Goal: Information Seeking & Learning: Check status

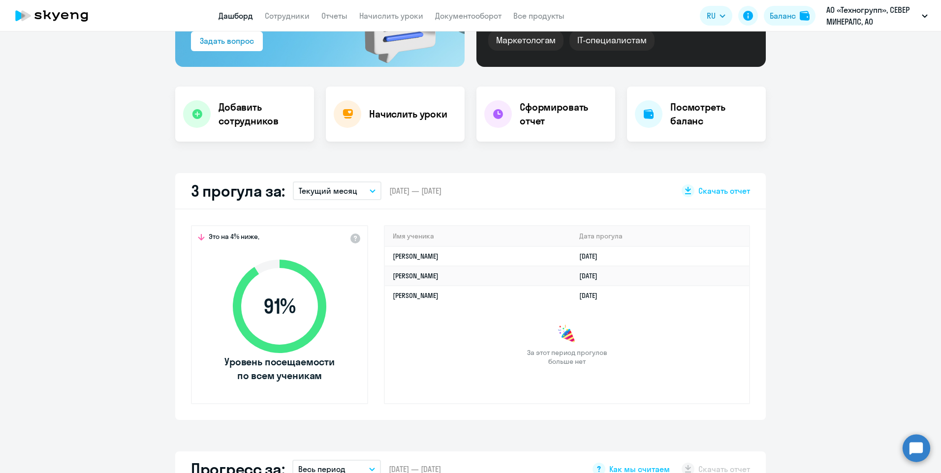
scroll to position [3, 0]
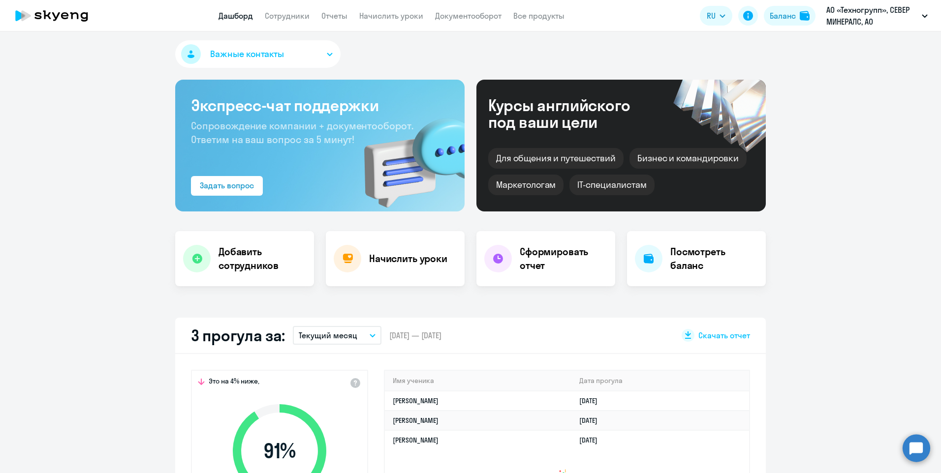
select select "30"
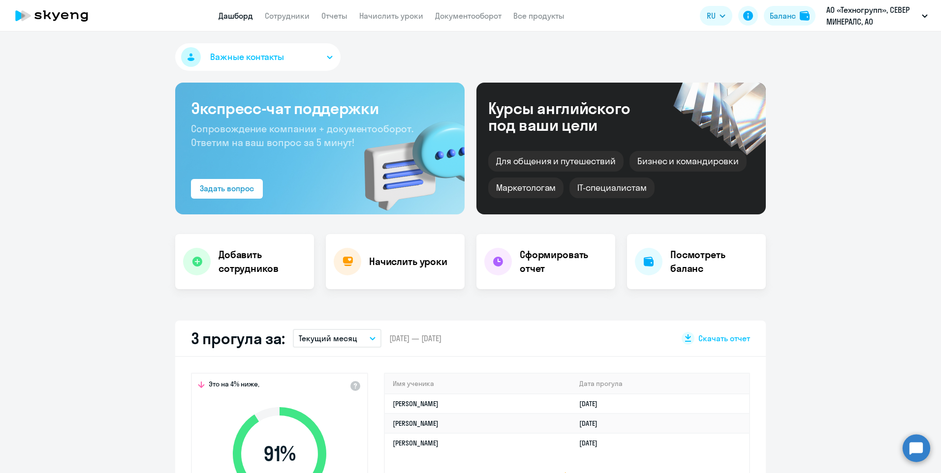
click at [289, 10] on app-menu-item-link "Сотрудники" at bounding box center [287, 16] width 45 height 12
click at [289, 12] on link "Сотрудники" at bounding box center [287, 16] width 45 height 10
select select "30"
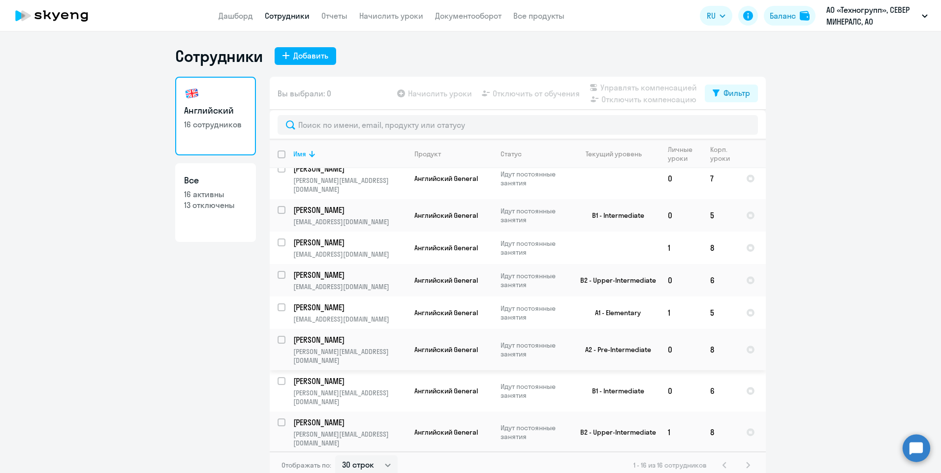
scroll to position [236, 0]
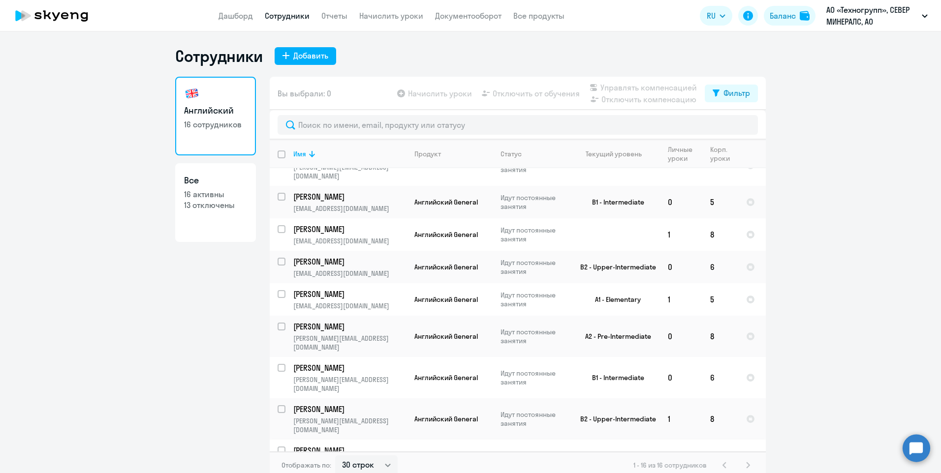
click at [665, 440] on td "2" at bounding box center [681, 460] width 42 height 41
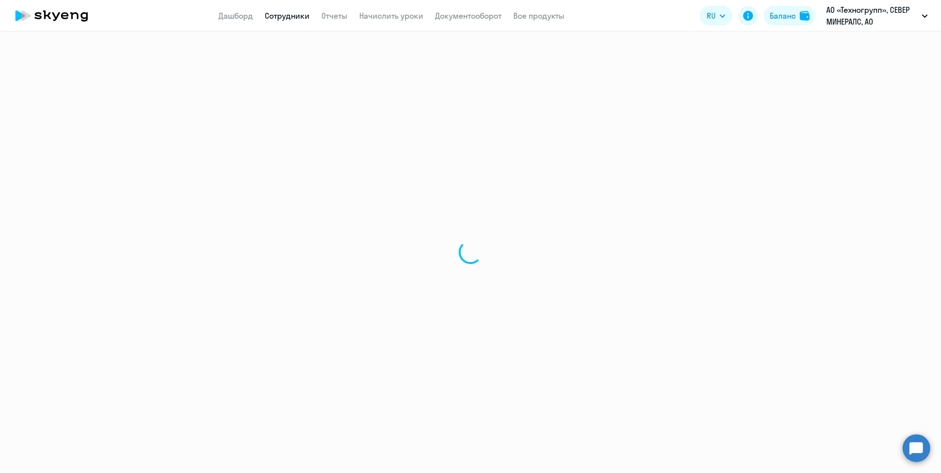
select select "english"
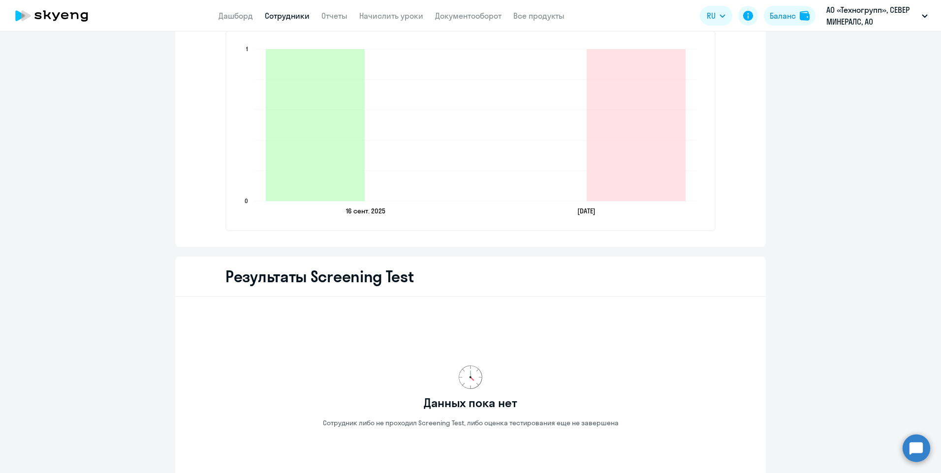
scroll to position [1116, 0]
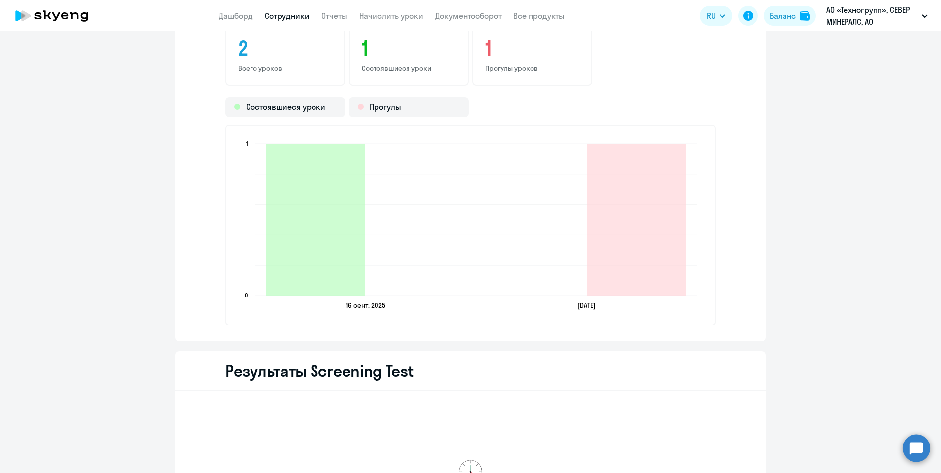
select select "30"
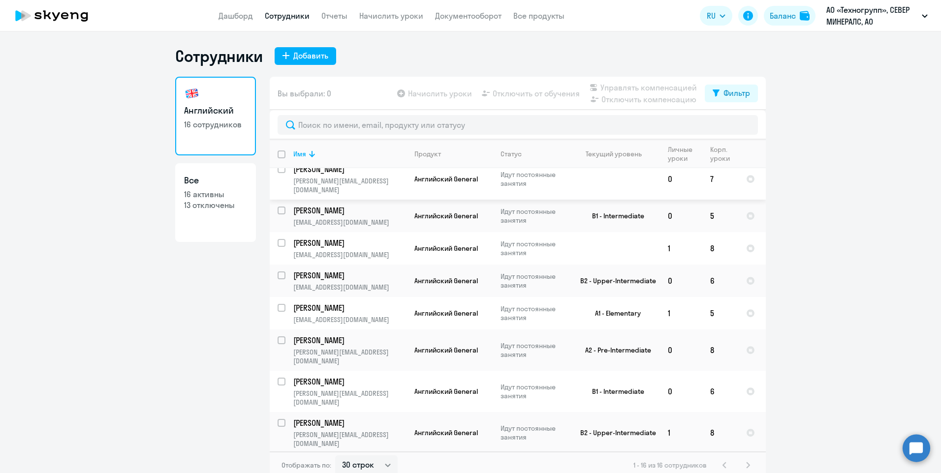
scroll to position [236, 0]
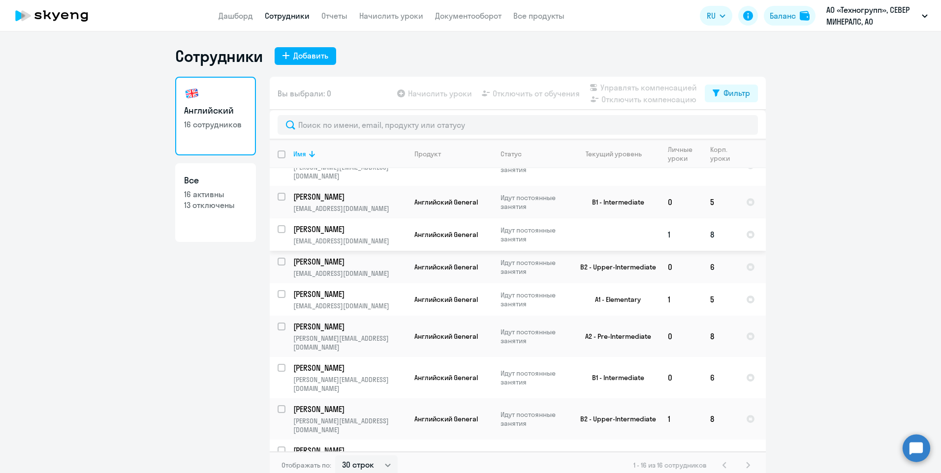
click at [664, 218] on td "1" at bounding box center [681, 234] width 42 height 32
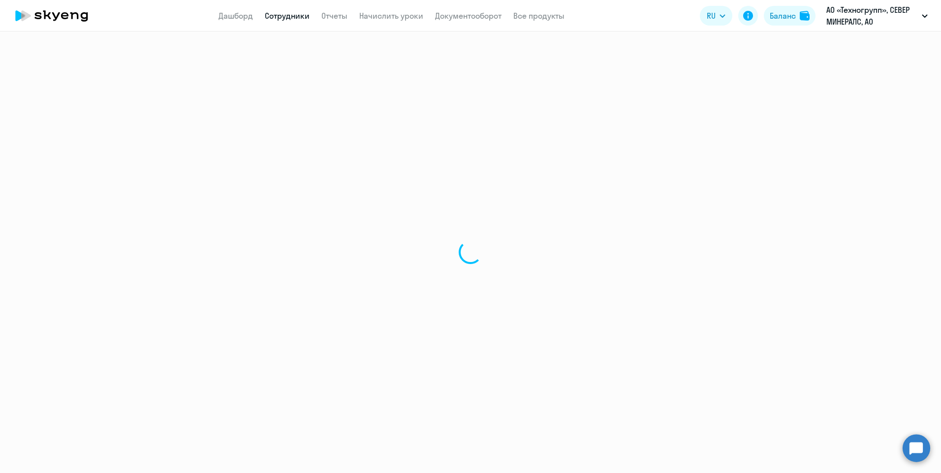
select select "english"
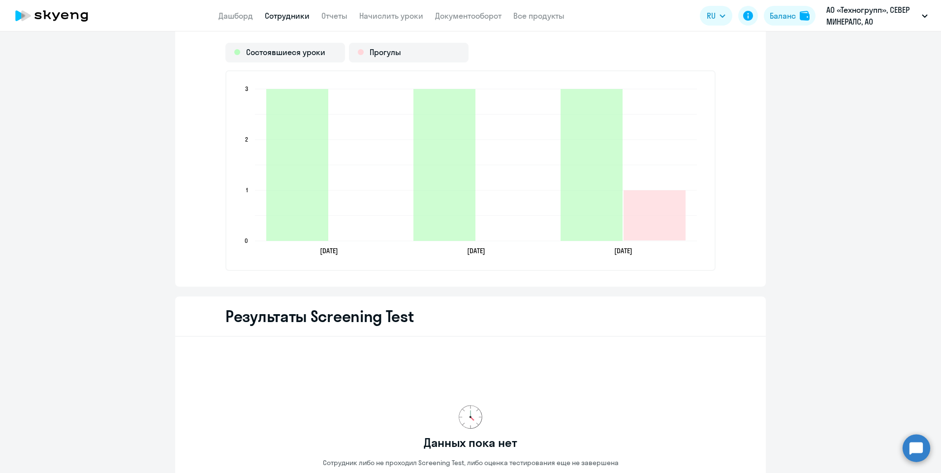
scroll to position [1451, 0]
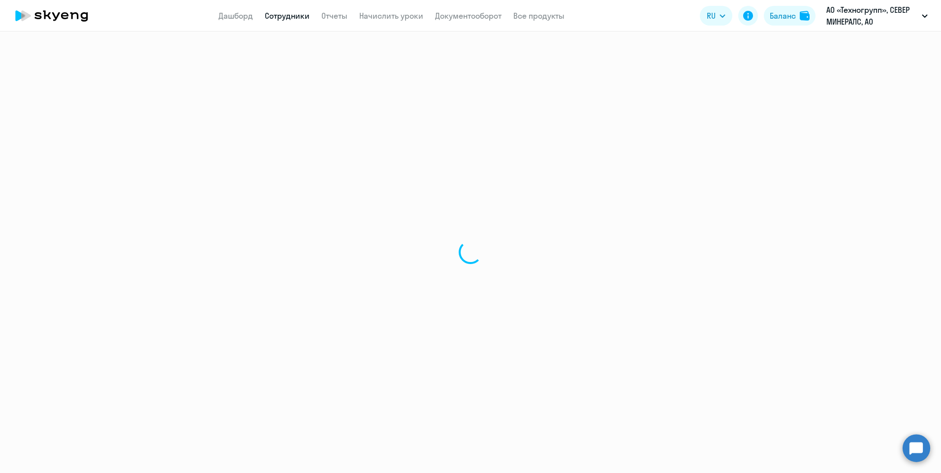
select select "30"
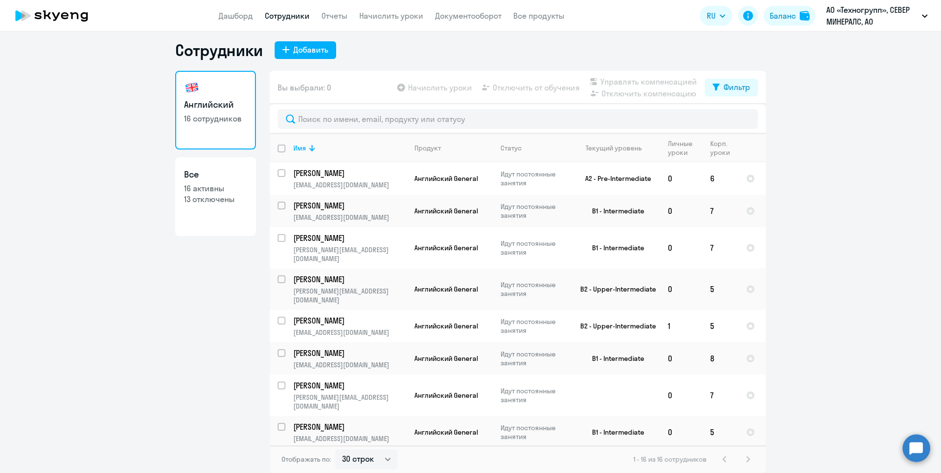
click at [831, 261] on ng-component "Сотрудники Добавить Английский 16 сотрудников Все 16 активны 13 отключены Вы вы…" at bounding box center [470, 256] width 941 height 433
